Goal: Information Seeking & Learning: Stay updated

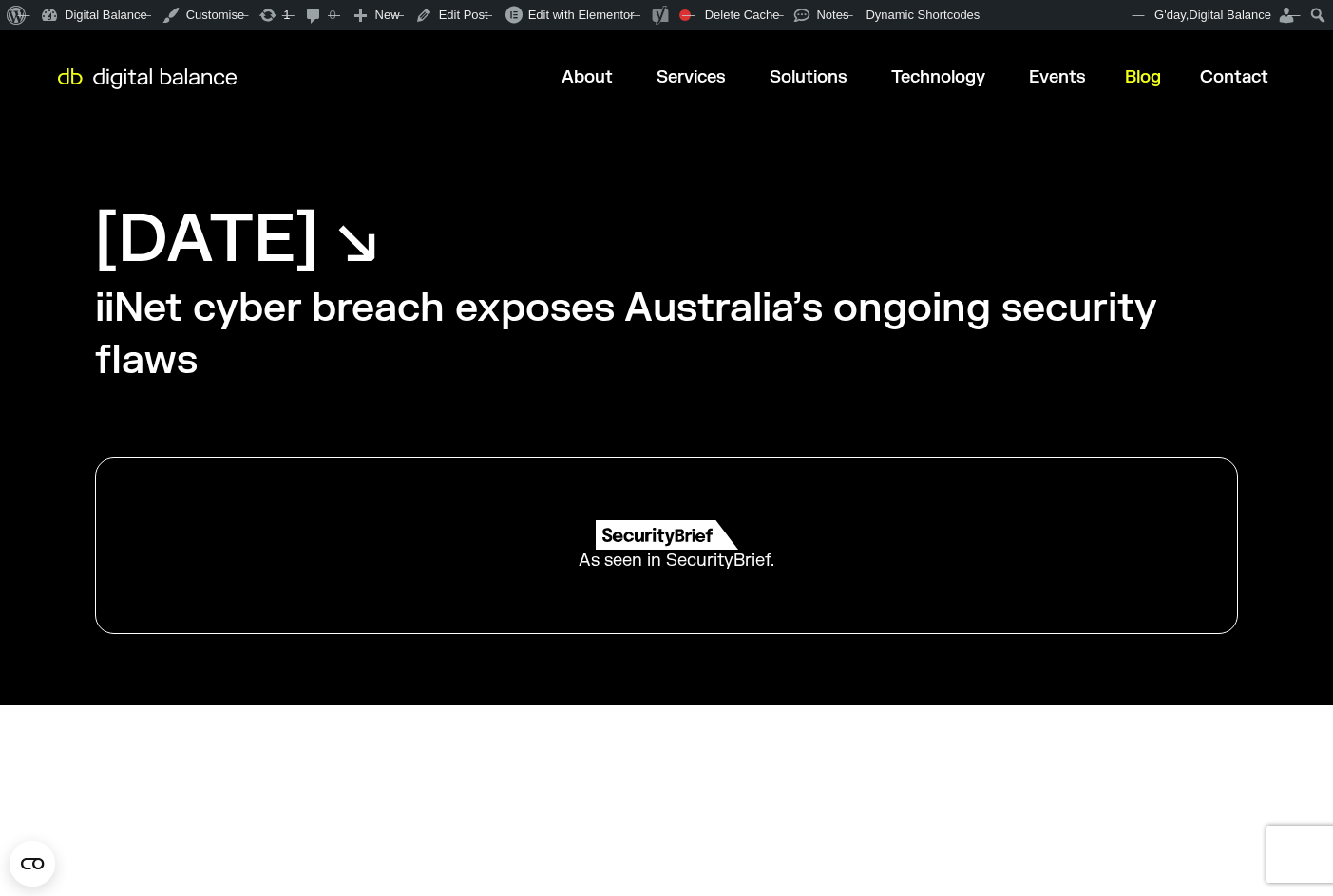
click at [1139, 69] on span "Blog" at bounding box center [1142, 77] width 36 height 22
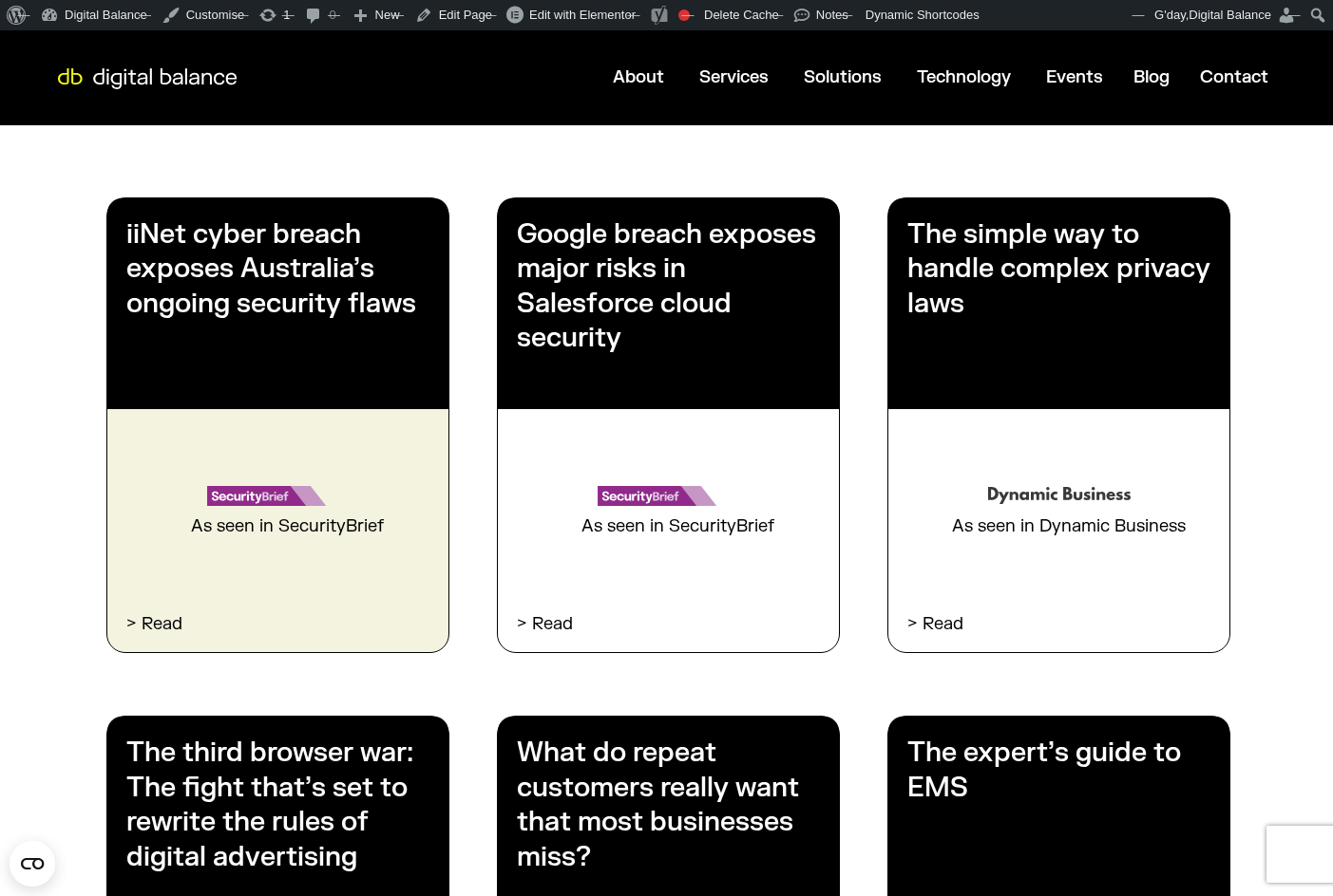
scroll to position [601, 0]
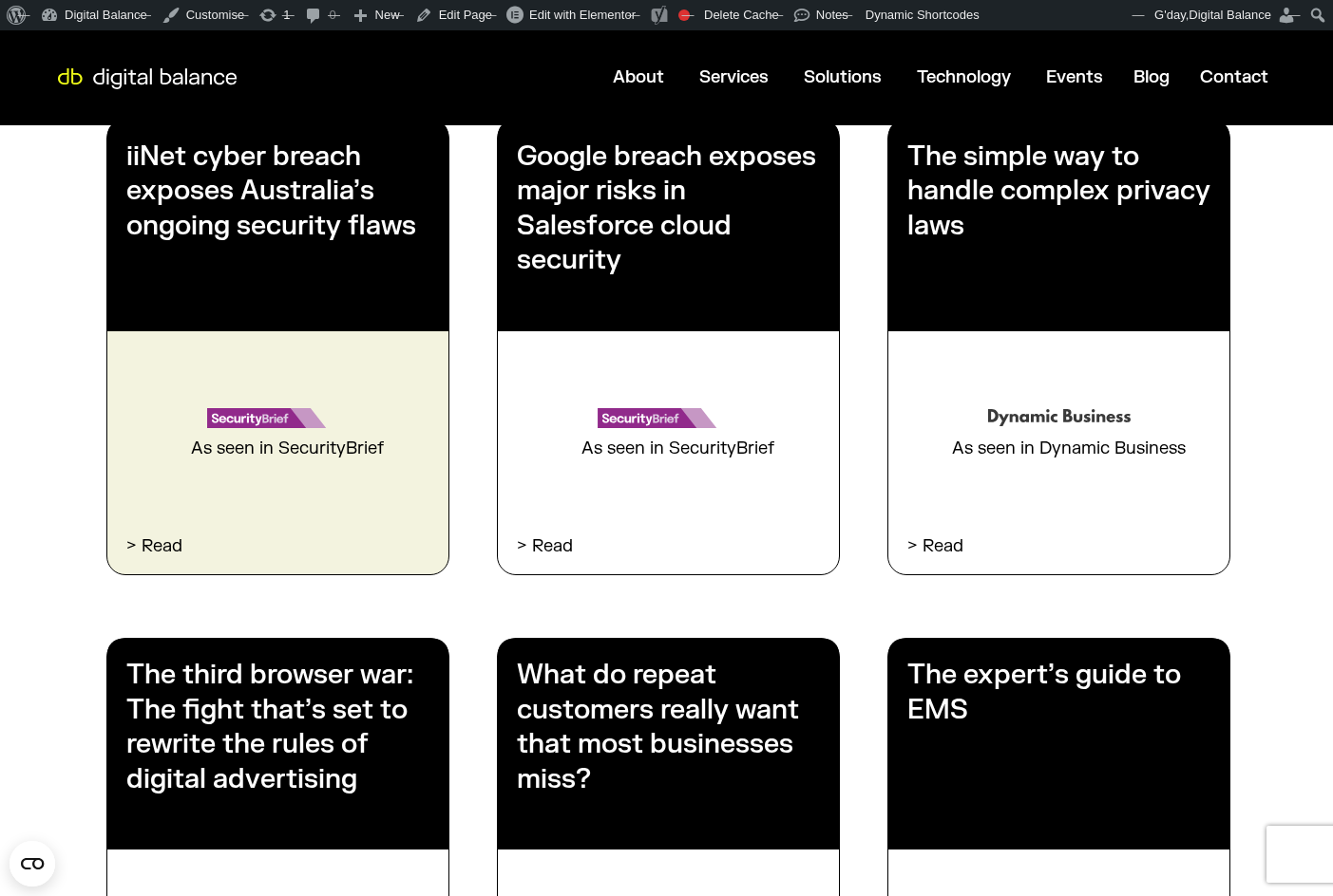
click at [297, 198] on h3 "iiNet cyber breach exposes Australia’s ongoing security flaws" at bounding box center [278, 192] width 303 height 104
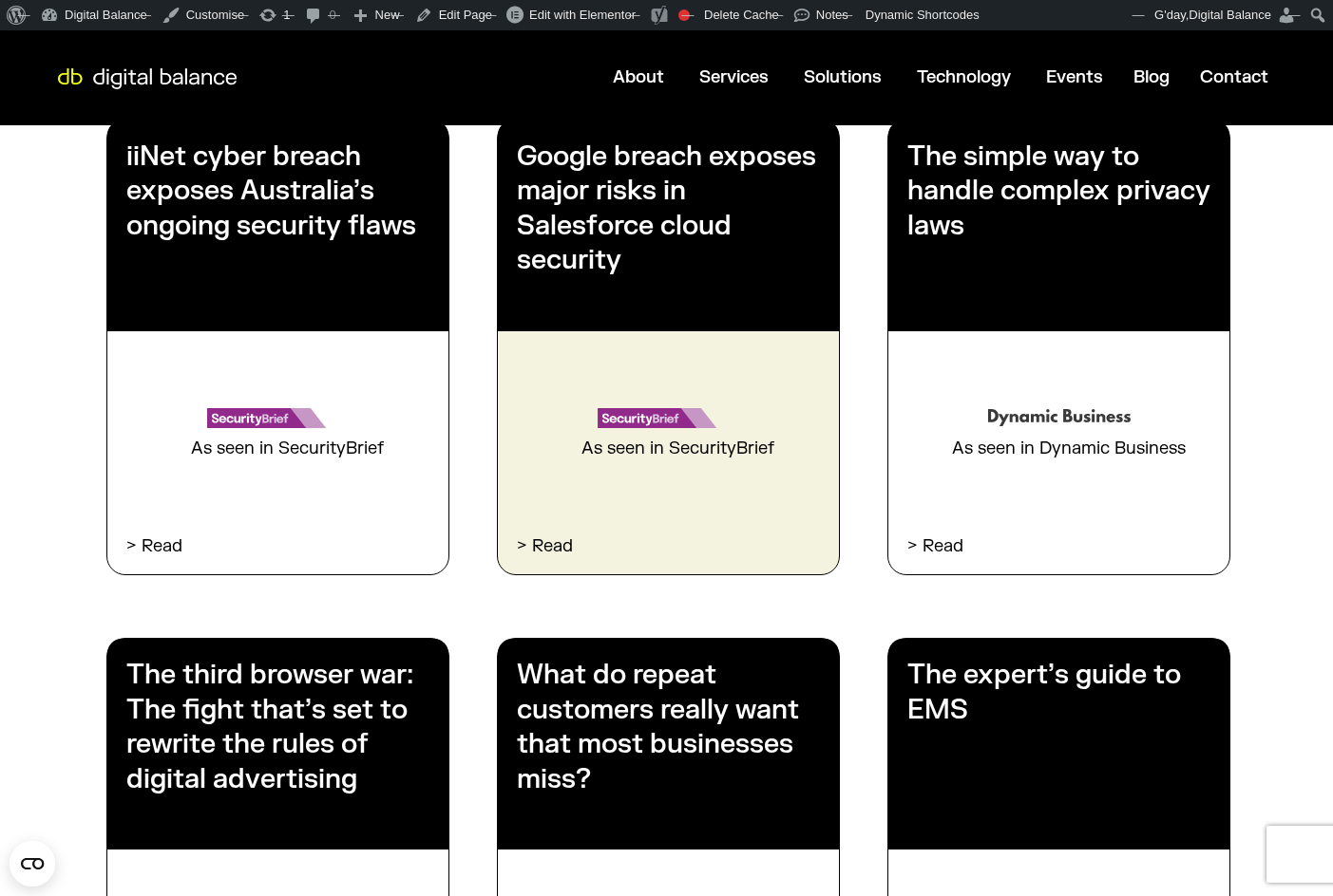
click at [615, 204] on h3 "Google breach exposes major risks in Salesforce cloud security" at bounding box center [668, 209] width 303 height 139
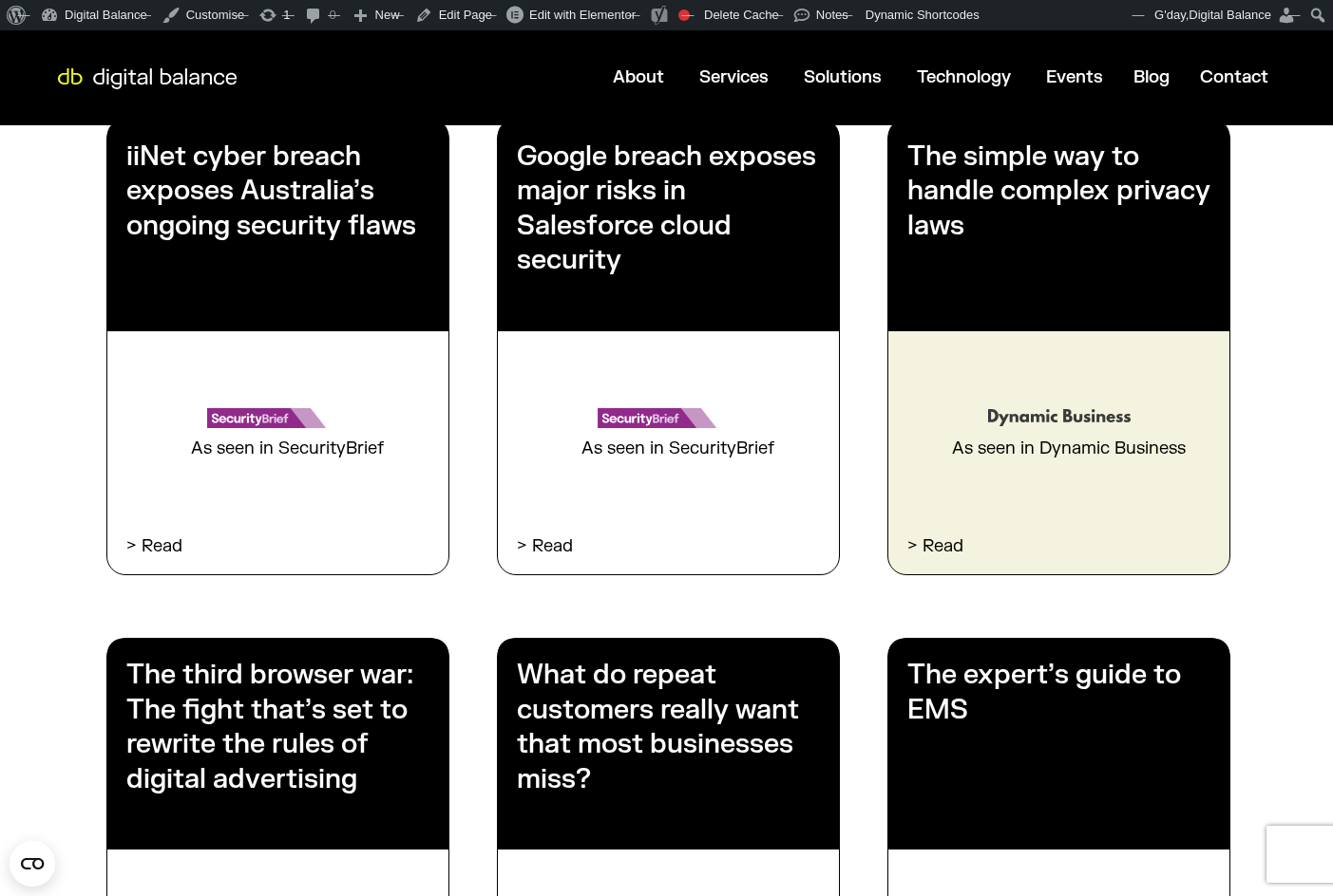
click at [1027, 220] on h3 "The simple way to handle complex privacy laws" at bounding box center [1059, 192] width 303 height 104
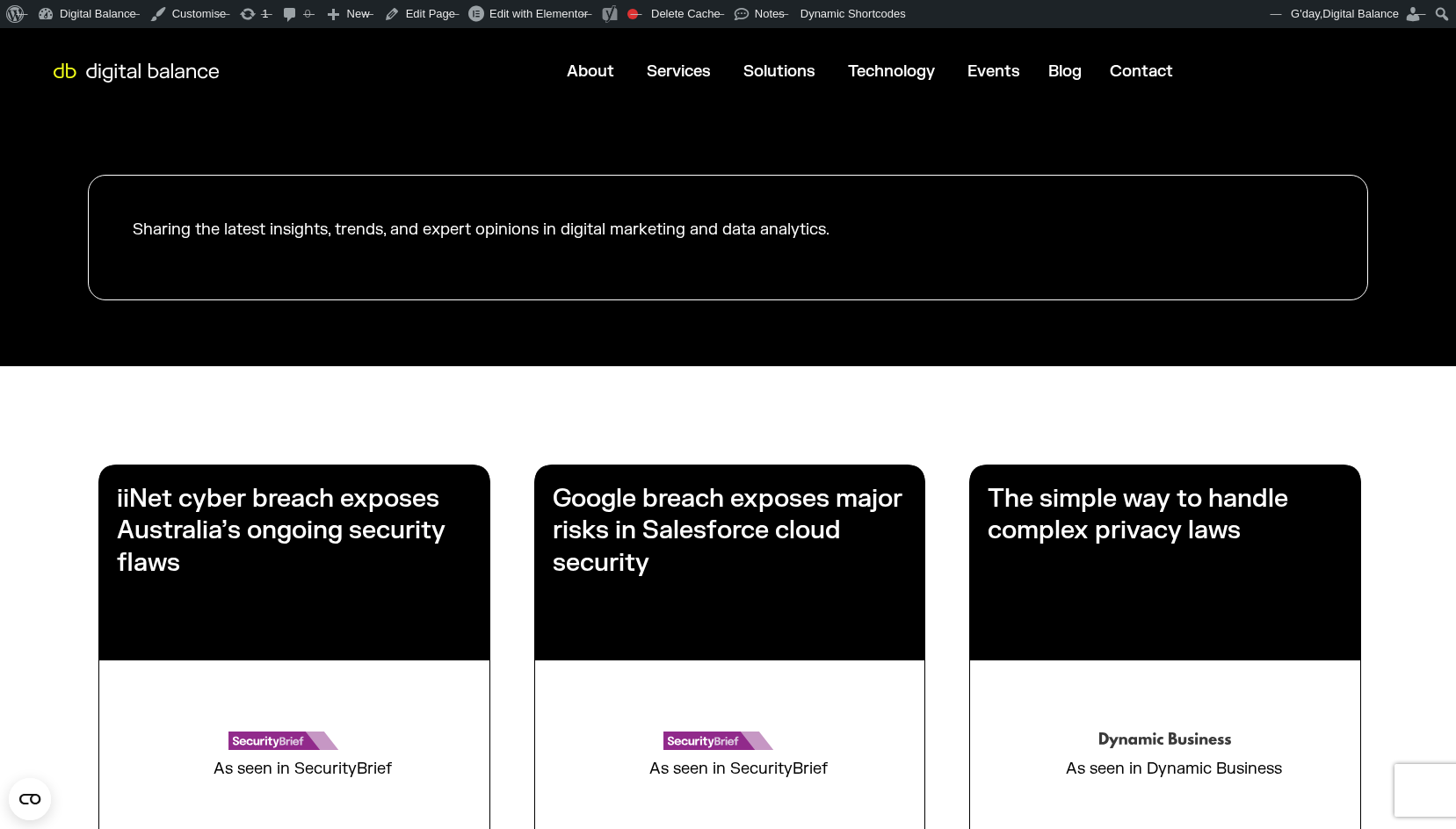
scroll to position [196, 0]
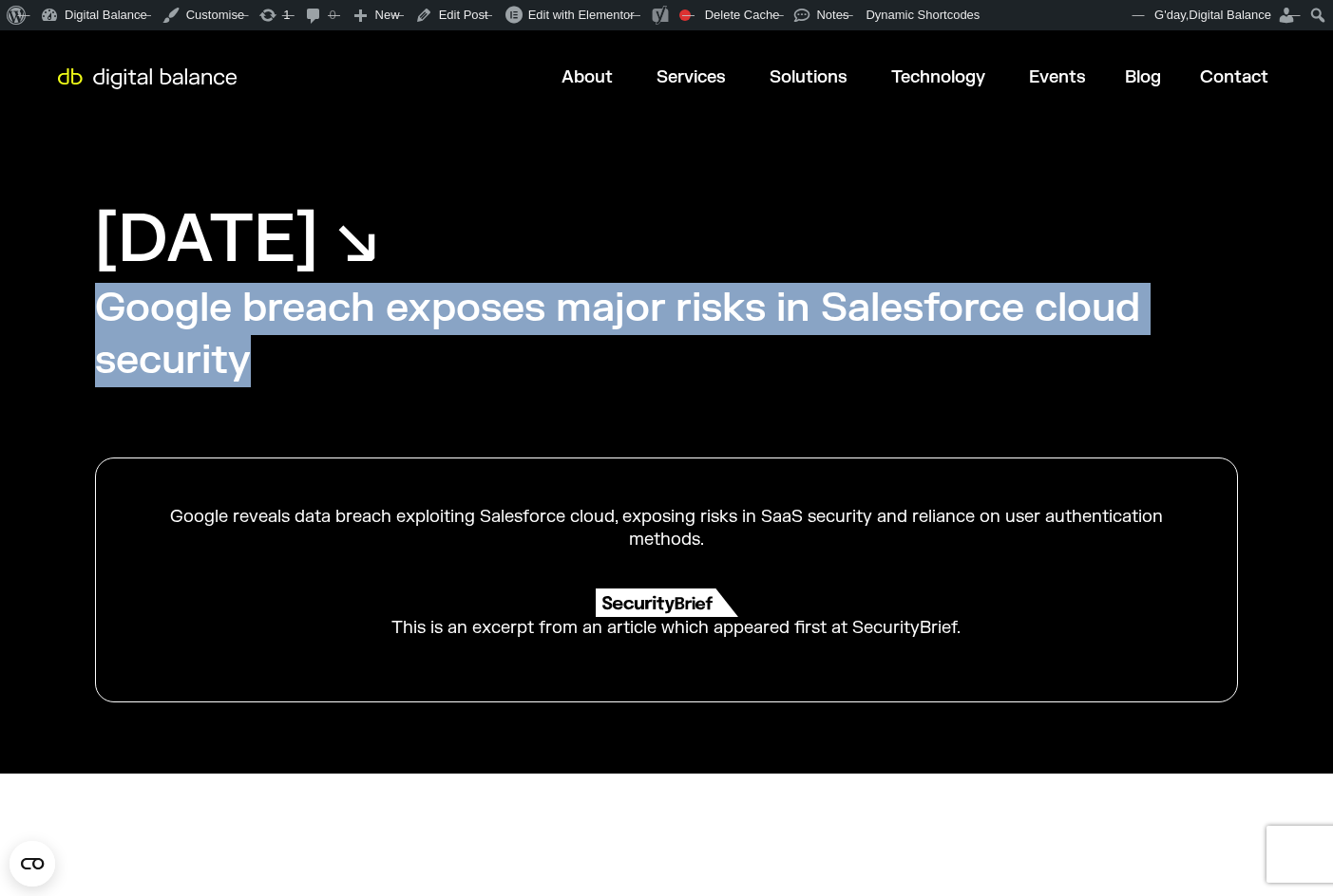
drag, startPoint x: 255, startPoint y: 369, endPoint x: 65, endPoint y: 309, distance: 199.2
click at [65, 309] on div "August 15, 2025 ↘︎ Google breach exposes major risks in Salesforce cloud securi…" at bounding box center [666, 449] width 1333 height 649
copy h2 "Google breach exposes major risks in Salesforce cloud security"
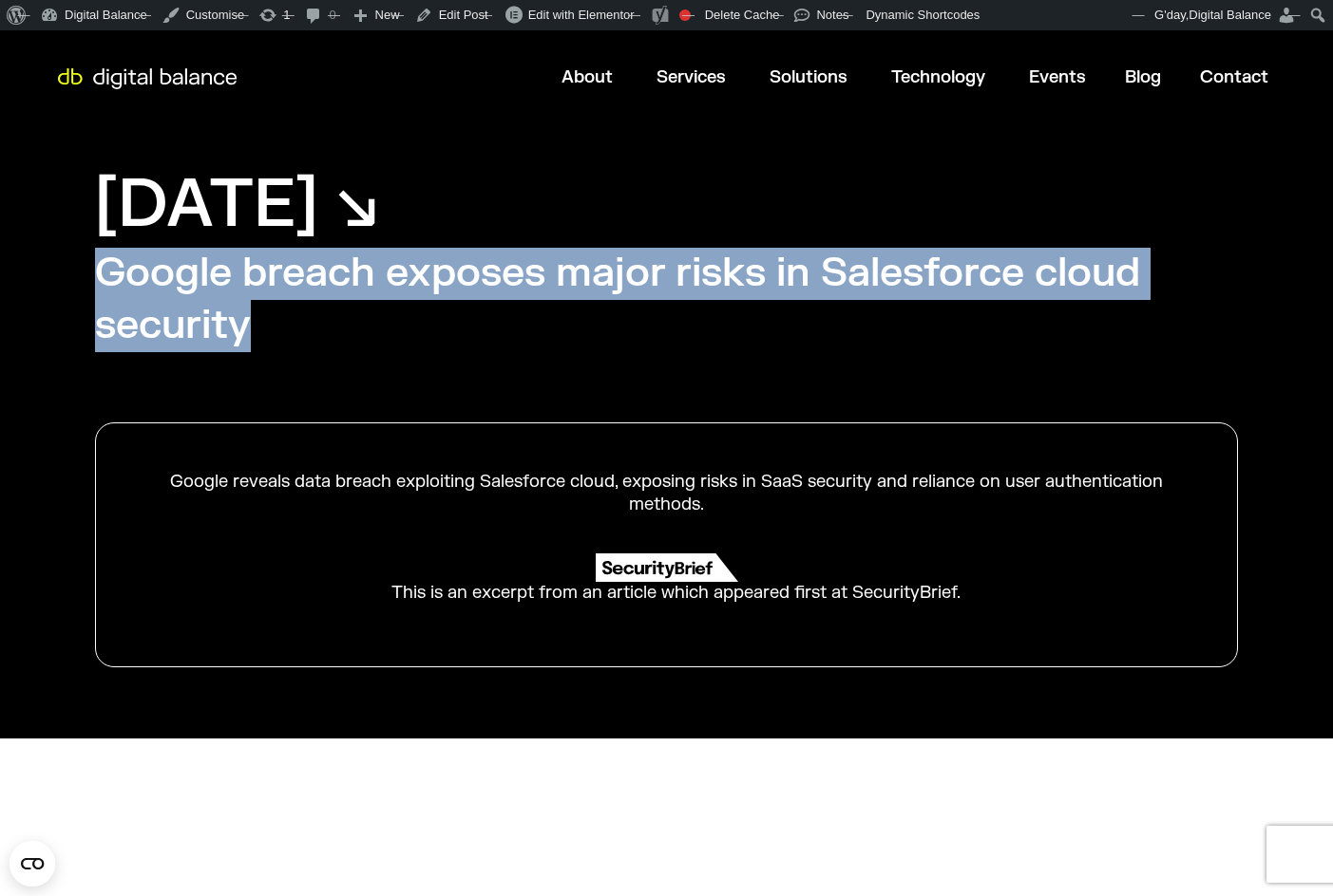
scroll to position [42, 0]
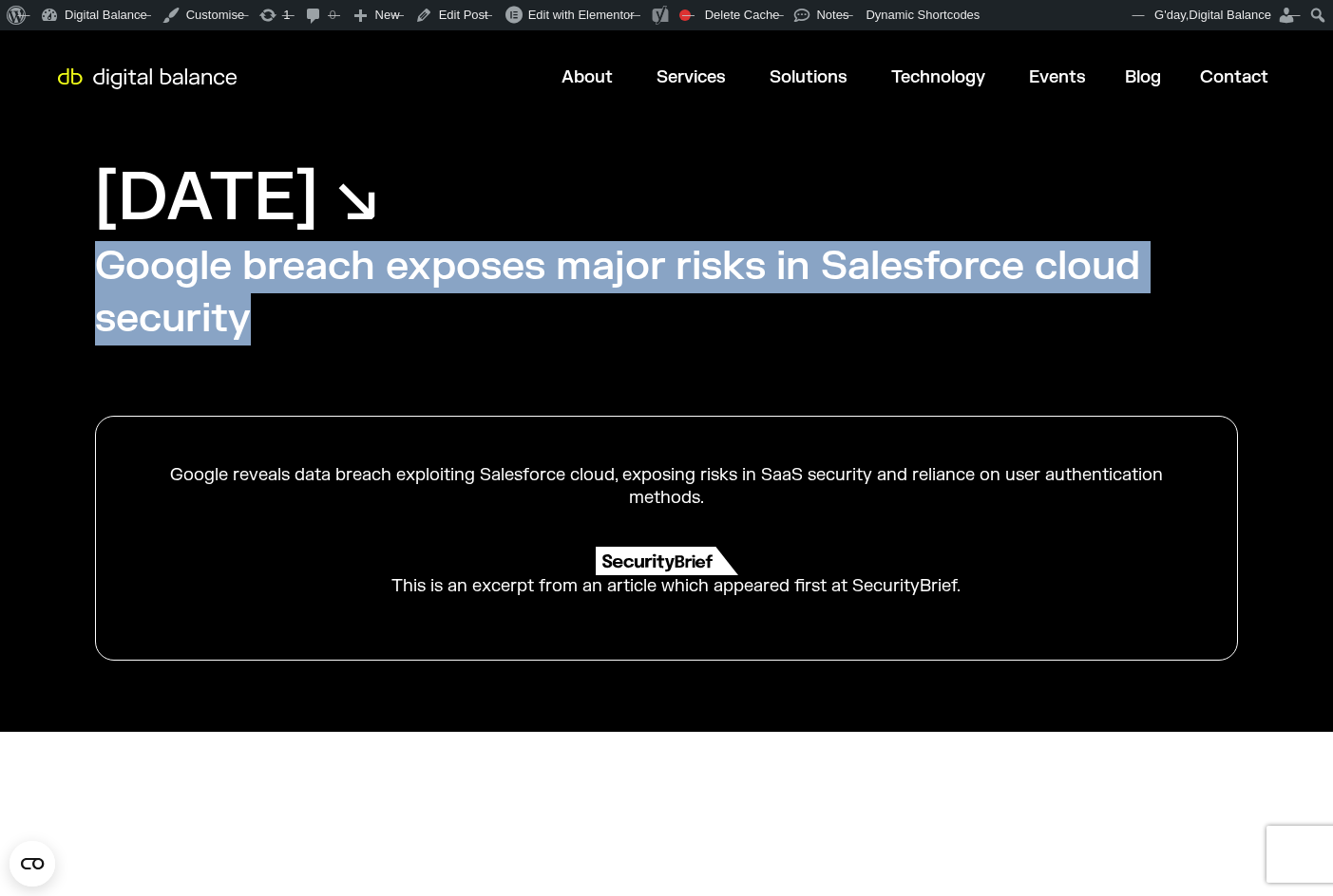
drag, startPoint x: 171, startPoint y: 474, endPoint x: 1026, endPoint y: 491, distance: 855.2
click at [1026, 491] on div "Google reveals data breach exploiting Salesforce cloud, exposing risks in SaaS …" at bounding box center [666, 487] width 1046 height 45
copy div "Google reveals data breach exploiting Salesforce cloud, exposing risks in SaaS …"
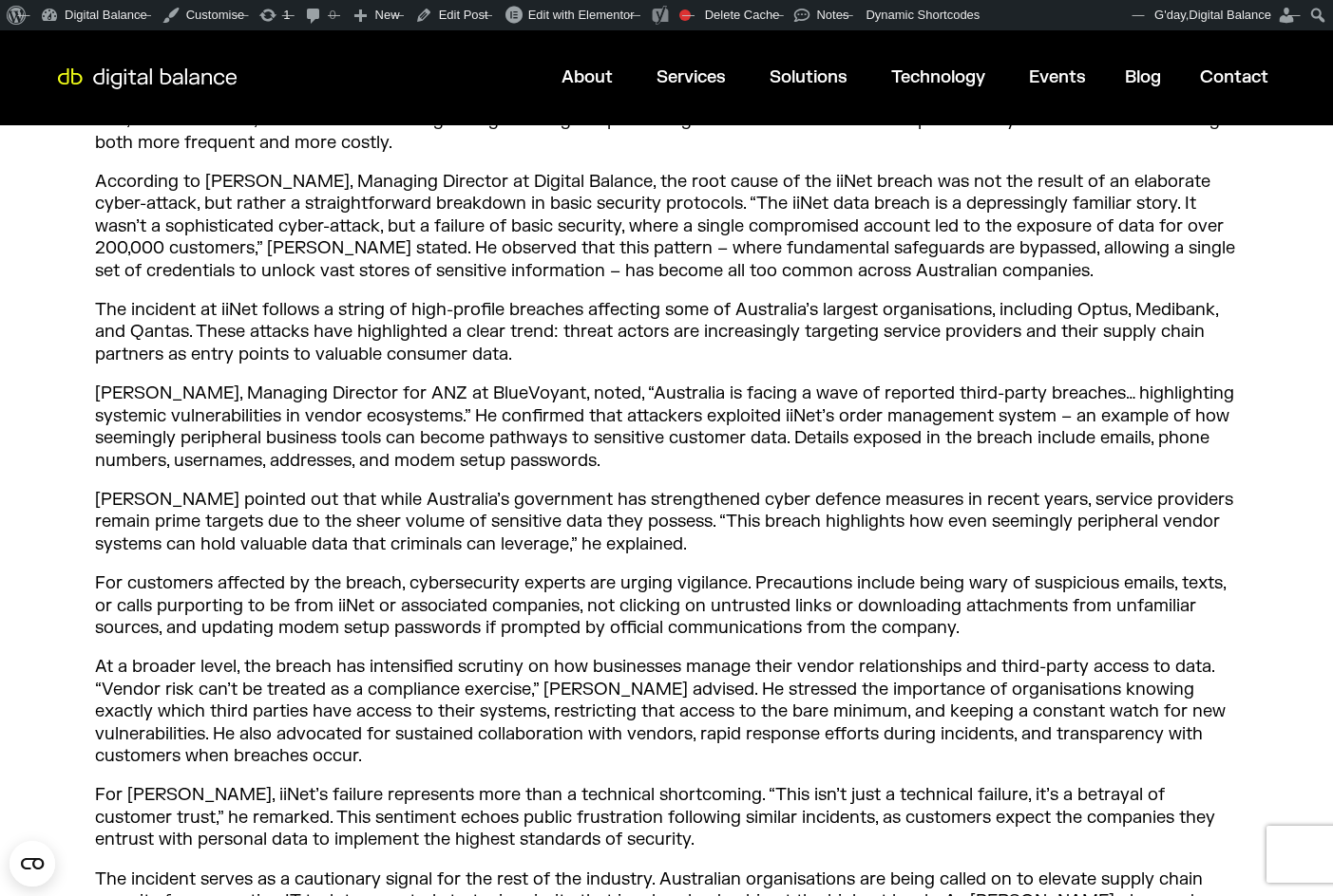
scroll to position [998, 0]
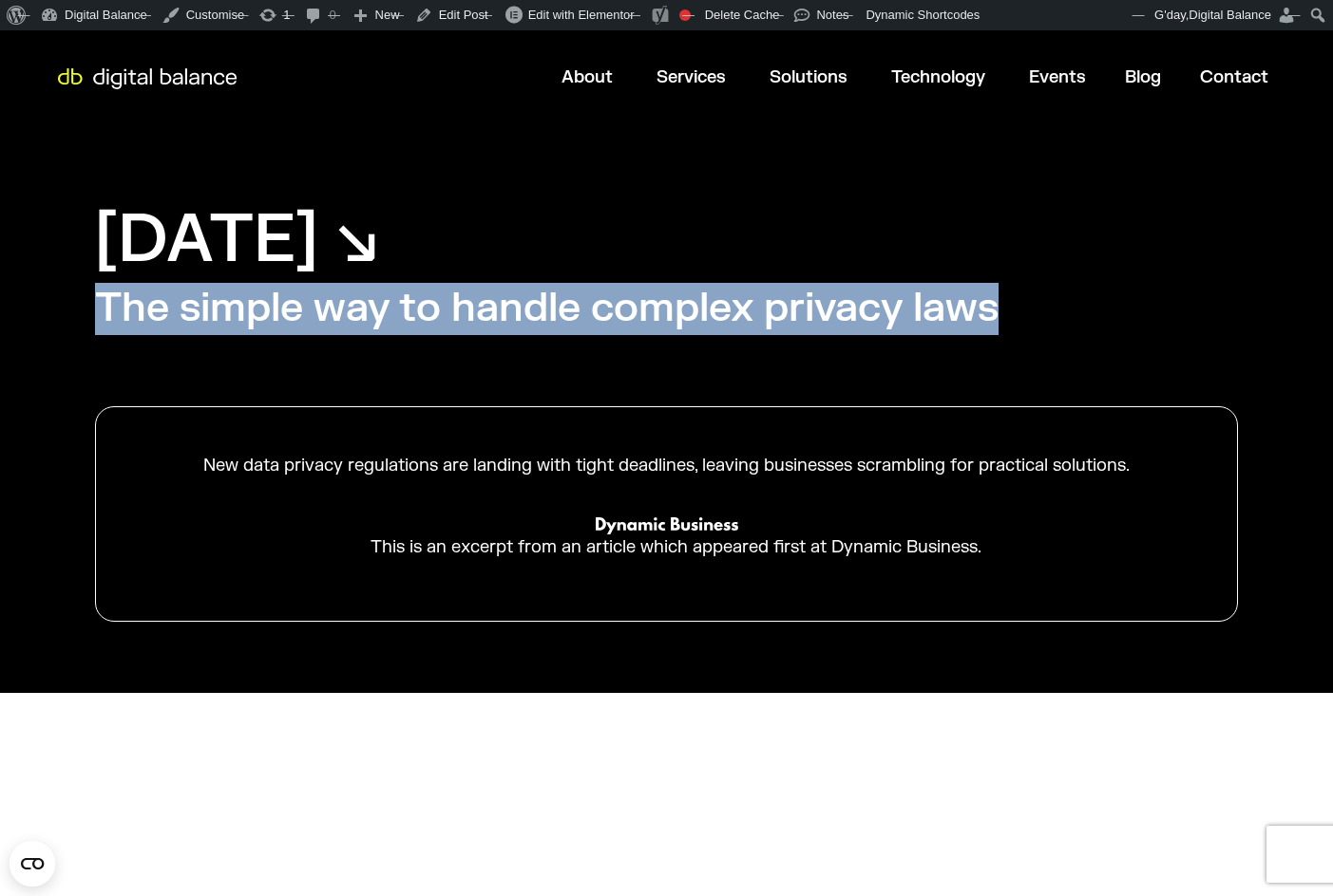
drag, startPoint x: 103, startPoint y: 305, endPoint x: 1008, endPoint y: 294, distance: 905.1
click at [1008, 294] on div "August 6, 2025 ↘︎ The simple way to handle complex privacy laws New data privac…" at bounding box center [666, 409] width 1333 height 568
copy h2 "The simple way to handle complex privacy laws"
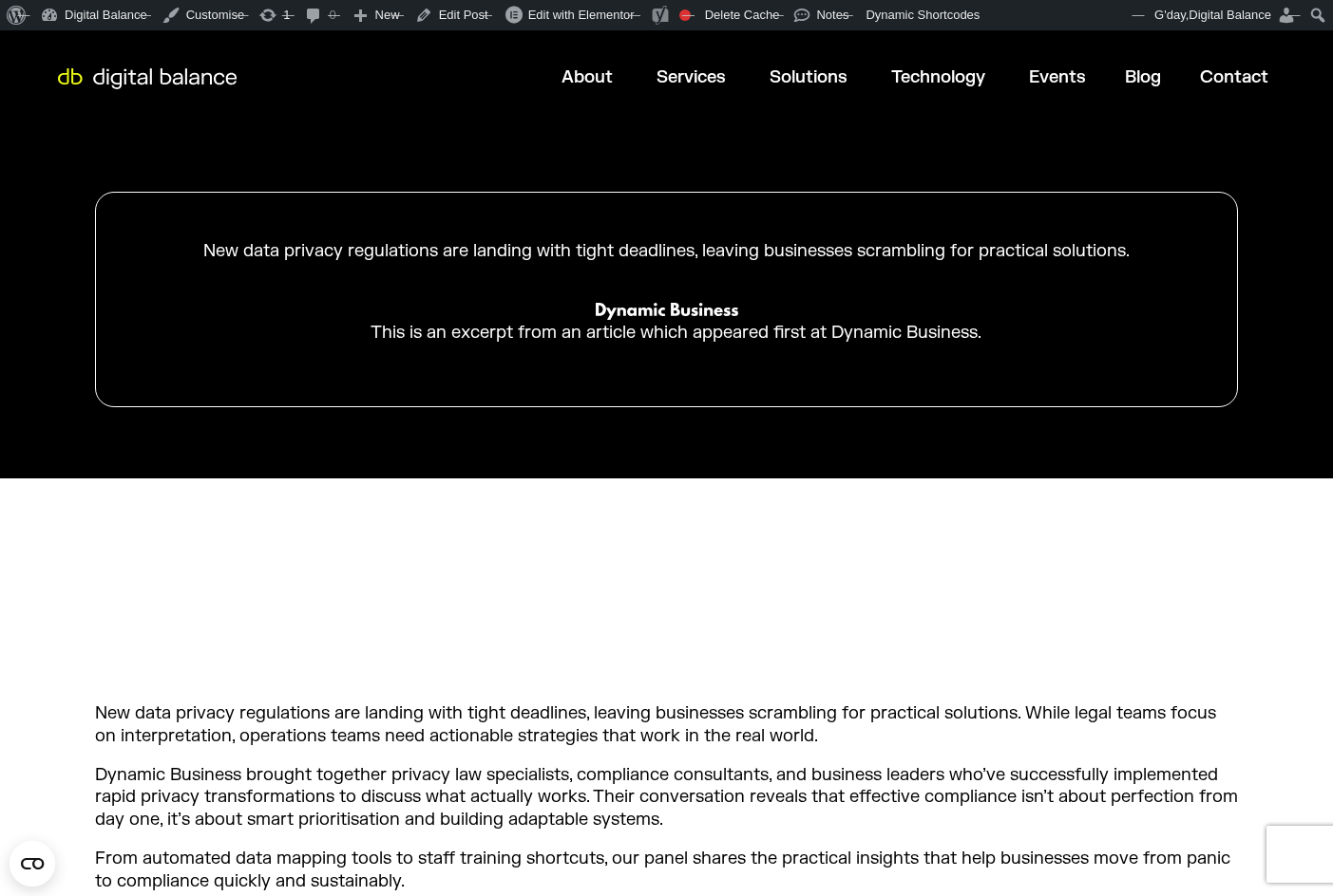
scroll to position [184, 0]
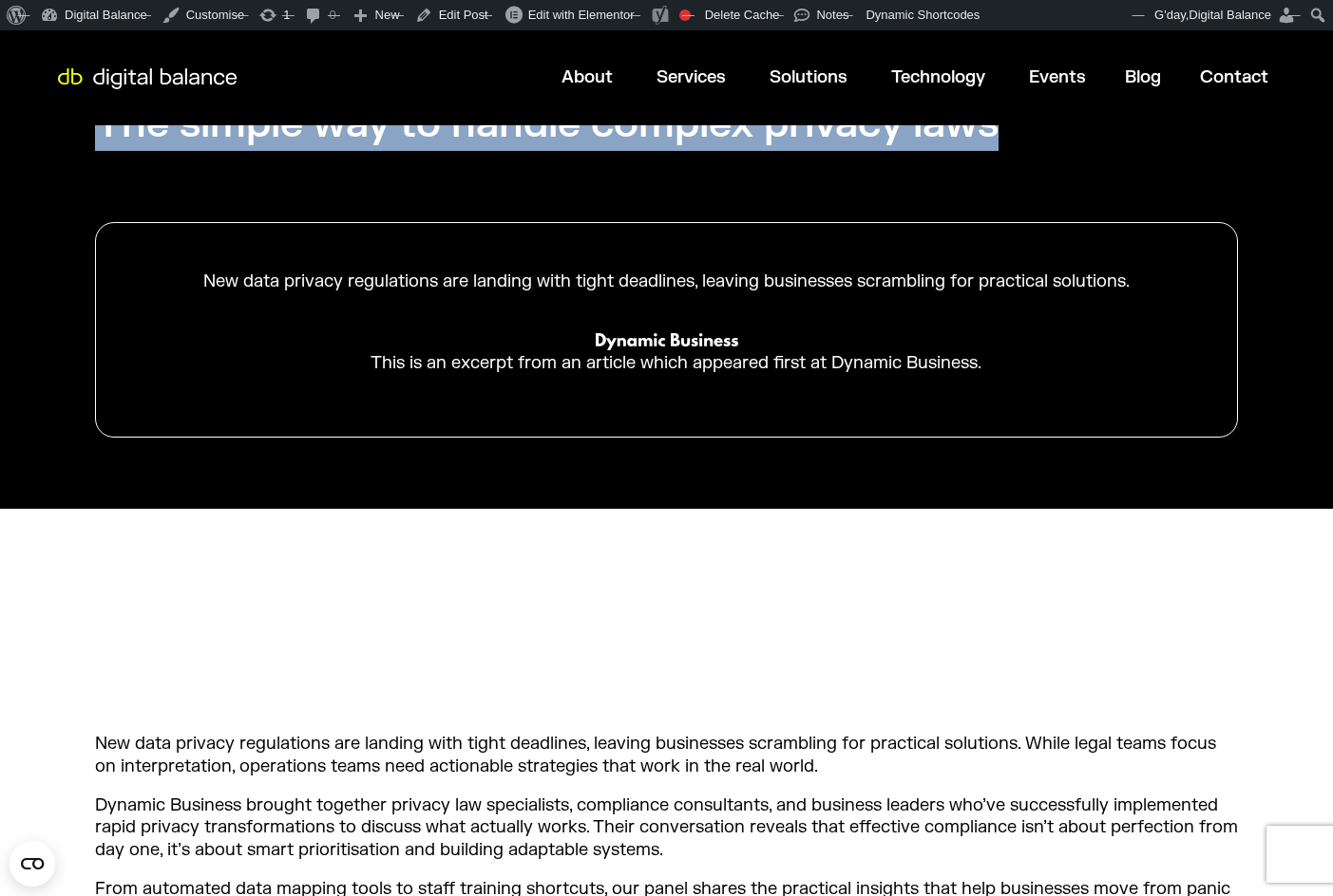
drag, startPoint x: 207, startPoint y: 276, endPoint x: 1135, endPoint y: 283, distance: 928.0
click at [1135, 283] on div "New data privacy regulations are landing with tight deadlines, leaving business…" at bounding box center [666, 282] width 1046 height 22
copy div "New data privacy regulations are landing with tight deadlines, leaving business…"
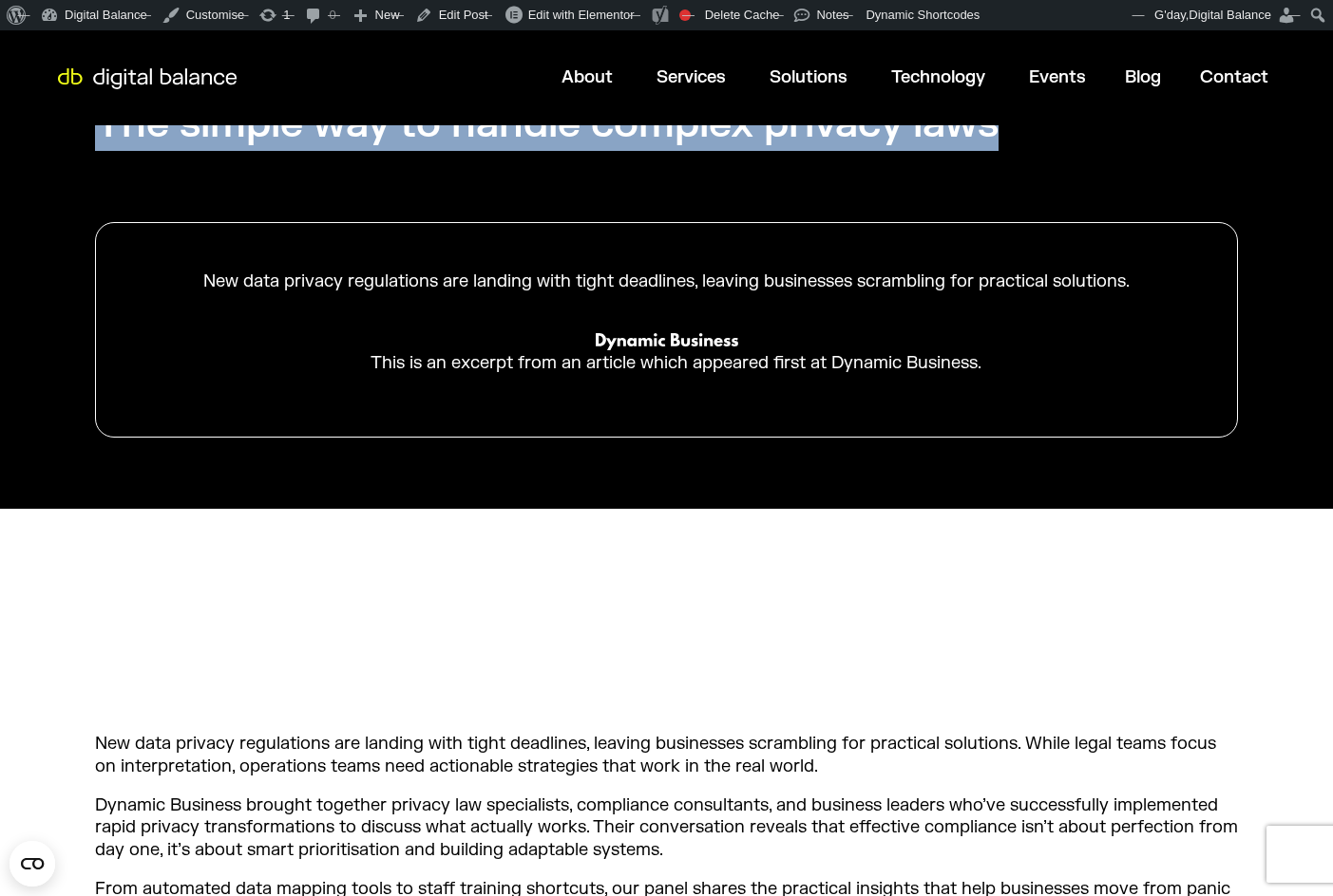
scroll to position [0, 0]
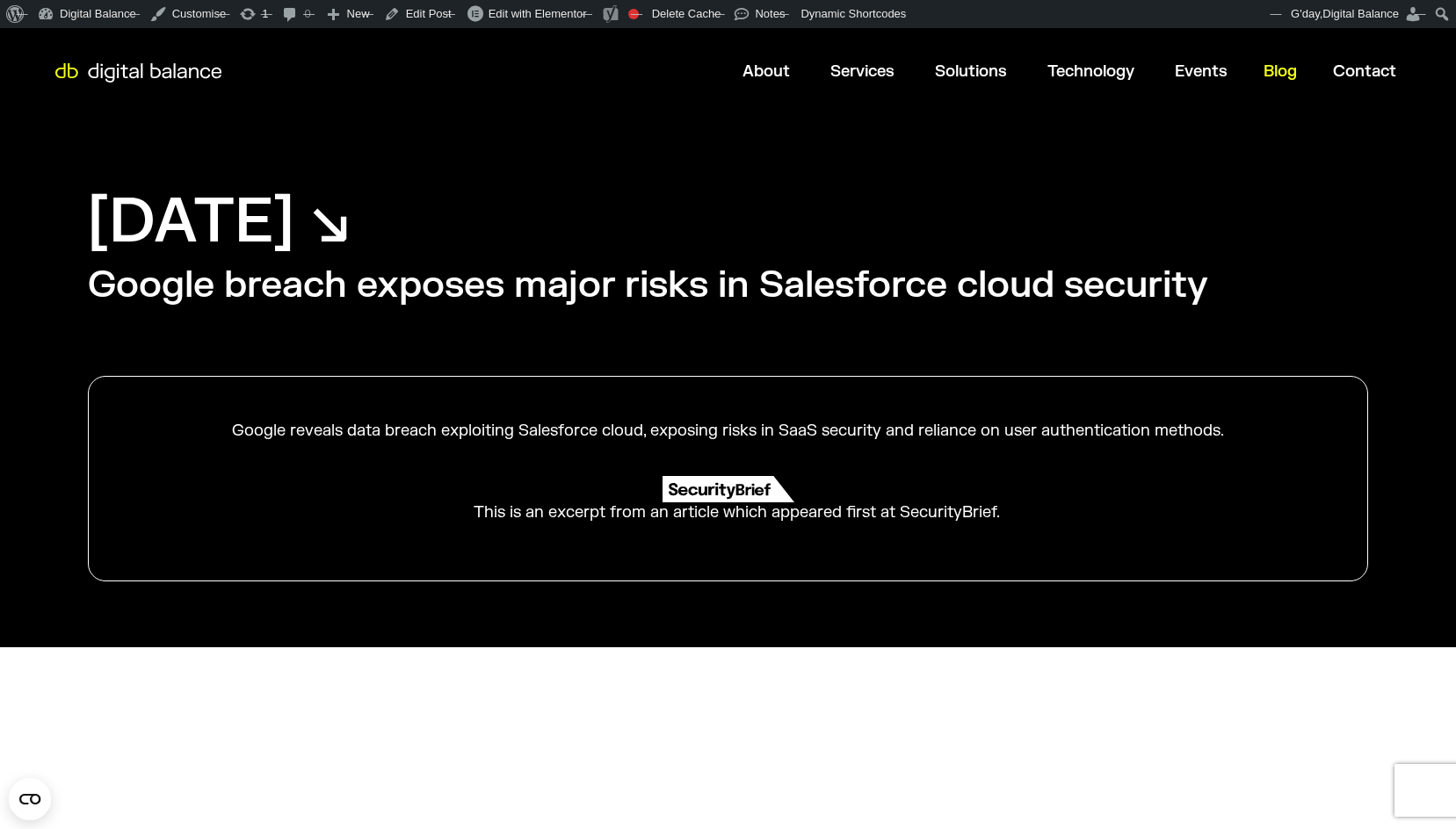
click at [1270, 66] on span "Blog" at bounding box center [1280, 71] width 33 height 20
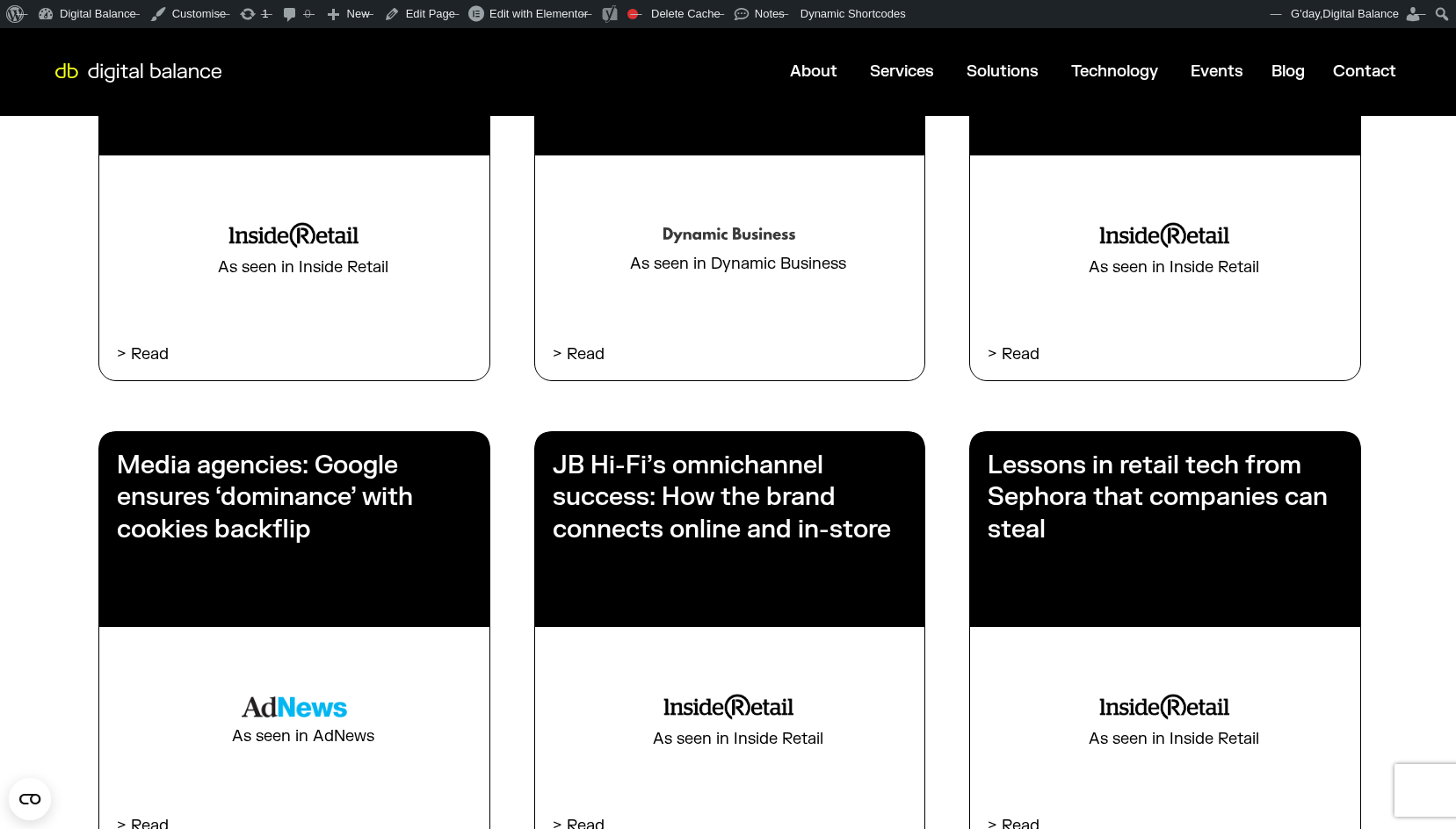
scroll to position [1358, 0]
